Goal: Transaction & Acquisition: Purchase product/service

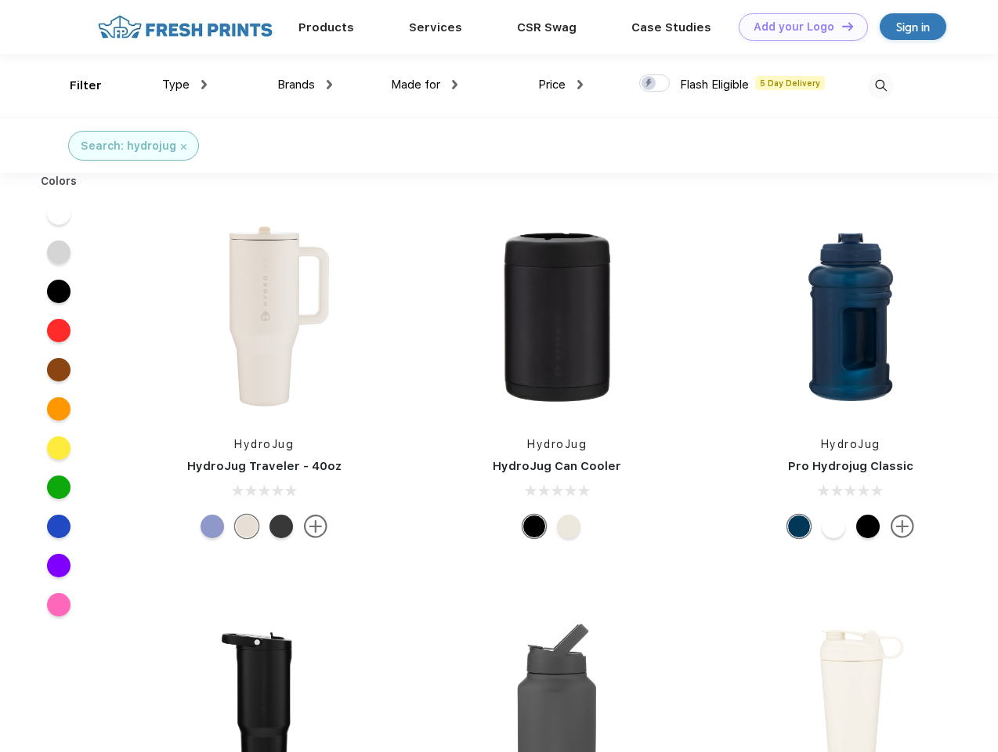
click at [798, 27] on link "Add your Logo Design Tool" at bounding box center [803, 26] width 129 height 27
click at [0, 0] on div "Design Tool" at bounding box center [0, 0] width 0 height 0
click at [841, 26] on link "Add your Logo Design Tool" at bounding box center [803, 26] width 129 height 27
click at [75, 85] on div "Filter" at bounding box center [86, 86] width 32 height 18
click at [185, 85] on span "Type" at bounding box center [175, 85] width 27 height 14
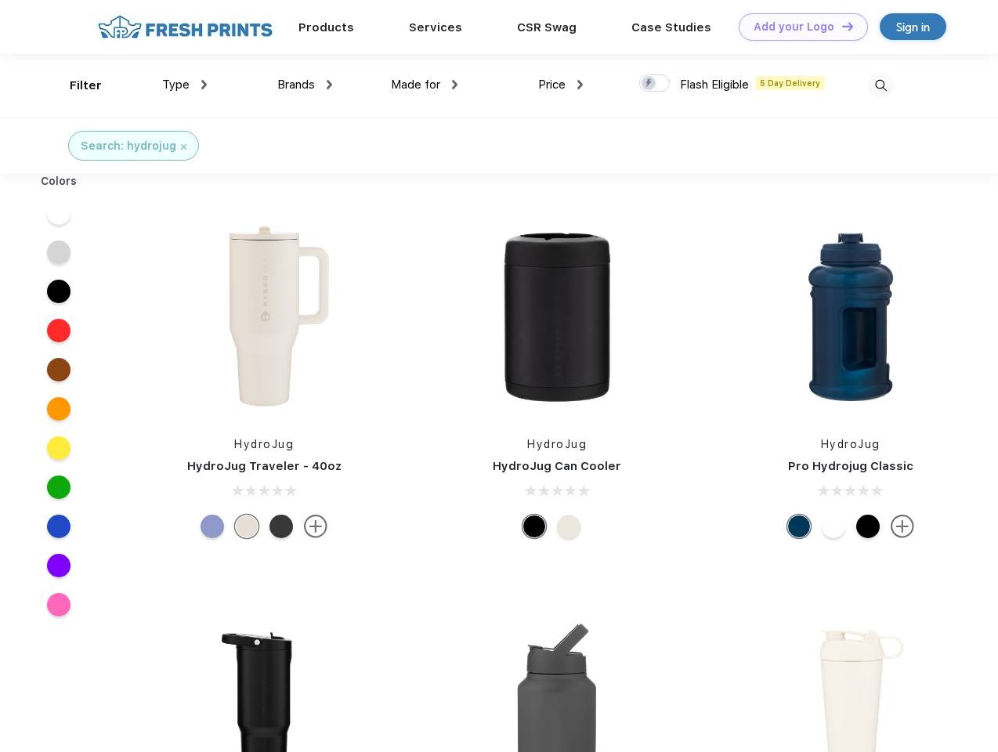
click at [305, 85] on span "Brands" at bounding box center [296, 85] width 38 height 14
click at [425, 85] on span "Made for" at bounding box center [415, 85] width 49 height 14
click at [561, 85] on span "Price" at bounding box center [551, 85] width 27 height 14
click at [655, 84] on div at bounding box center [654, 82] width 31 height 17
click at [649, 84] on input "checkbox" at bounding box center [644, 79] width 10 height 10
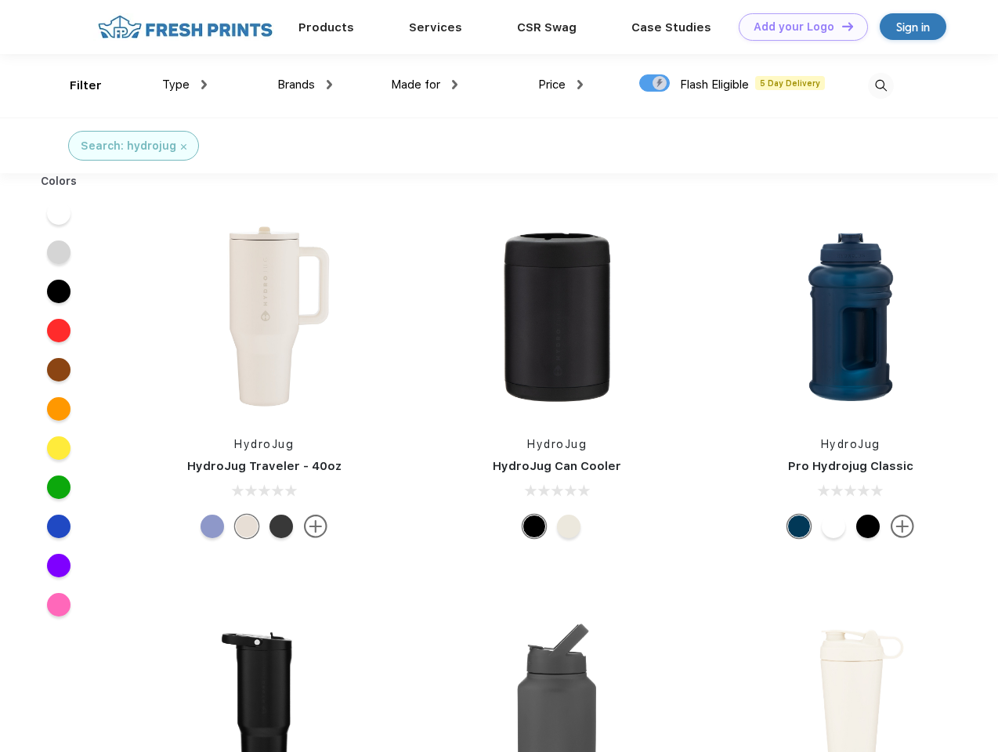
click at [881, 85] on img at bounding box center [881, 86] width 26 height 26
